Goal: Browse casually

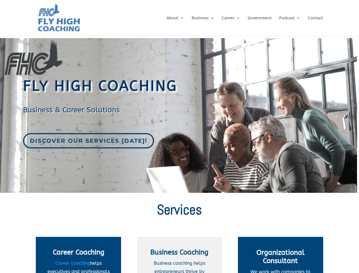
click at [179, 136] on div "Discover our services [DATE]!" at bounding box center [175, 140] width 305 height 15
click at [78, 255] on span "Career Coaching" at bounding box center [78, 252] width 51 height 8
click at [180, 255] on span "Business Coaching" at bounding box center [179, 252] width 58 height 8
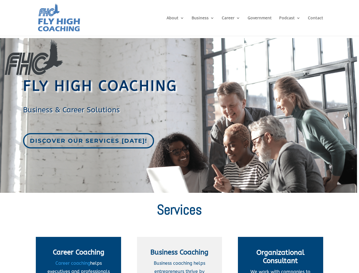
click at [281, 255] on span "Organizational Consultant" at bounding box center [280, 256] width 48 height 16
click at [179, 136] on div "Discover our services [DATE]!" at bounding box center [175, 140] width 305 height 15
click at [78, 255] on span "Career Coaching" at bounding box center [78, 252] width 51 height 8
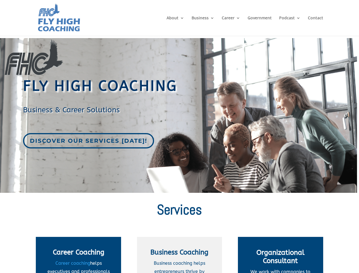
click at [180, 255] on span "Business Coaching" at bounding box center [179, 252] width 58 height 8
click at [281, 255] on span "Organizational Consultant" at bounding box center [280, 256] width 48 height 16
